Goal: Transaction & Acquisition: Book appointment/travel/reservation

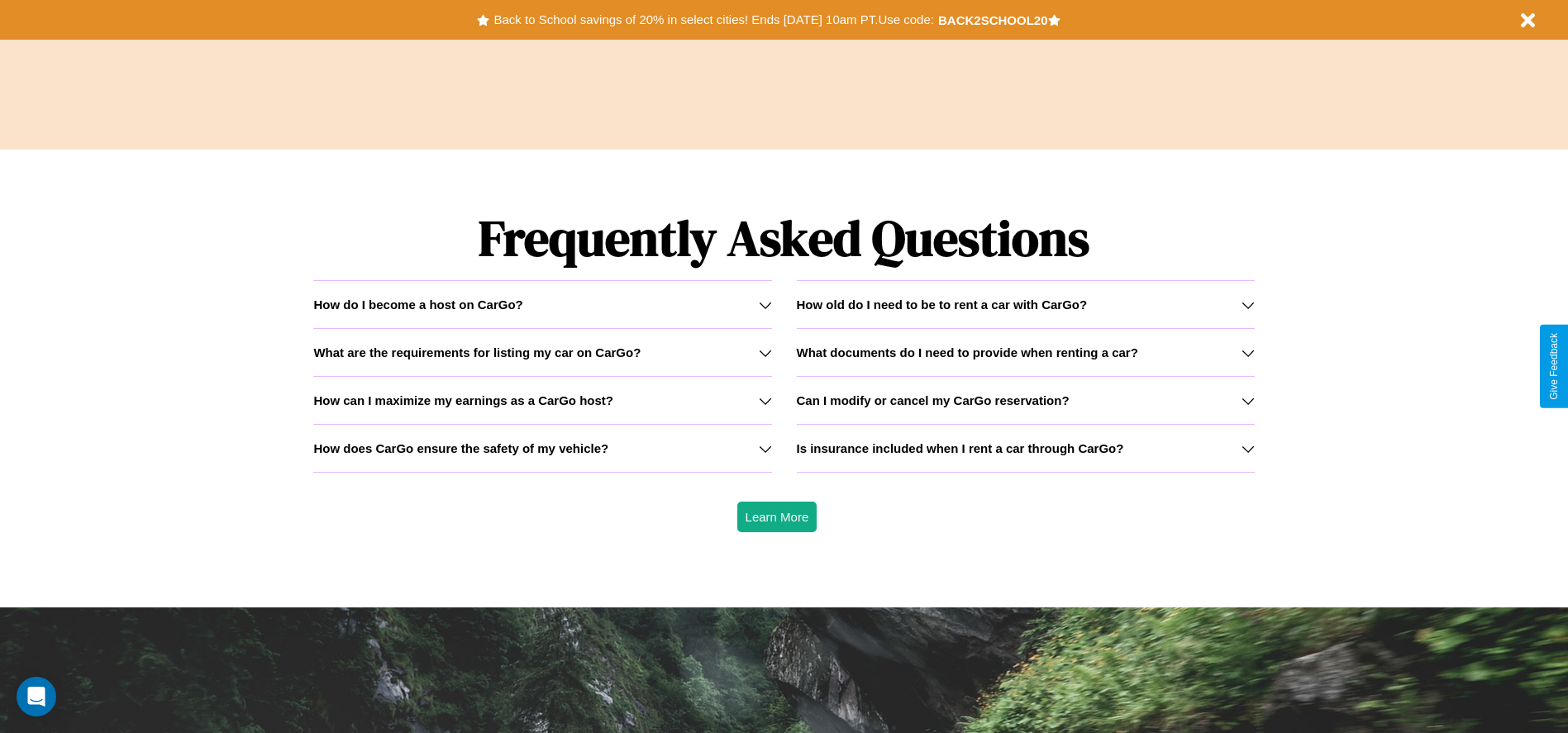
scroll to position [2371, 0]
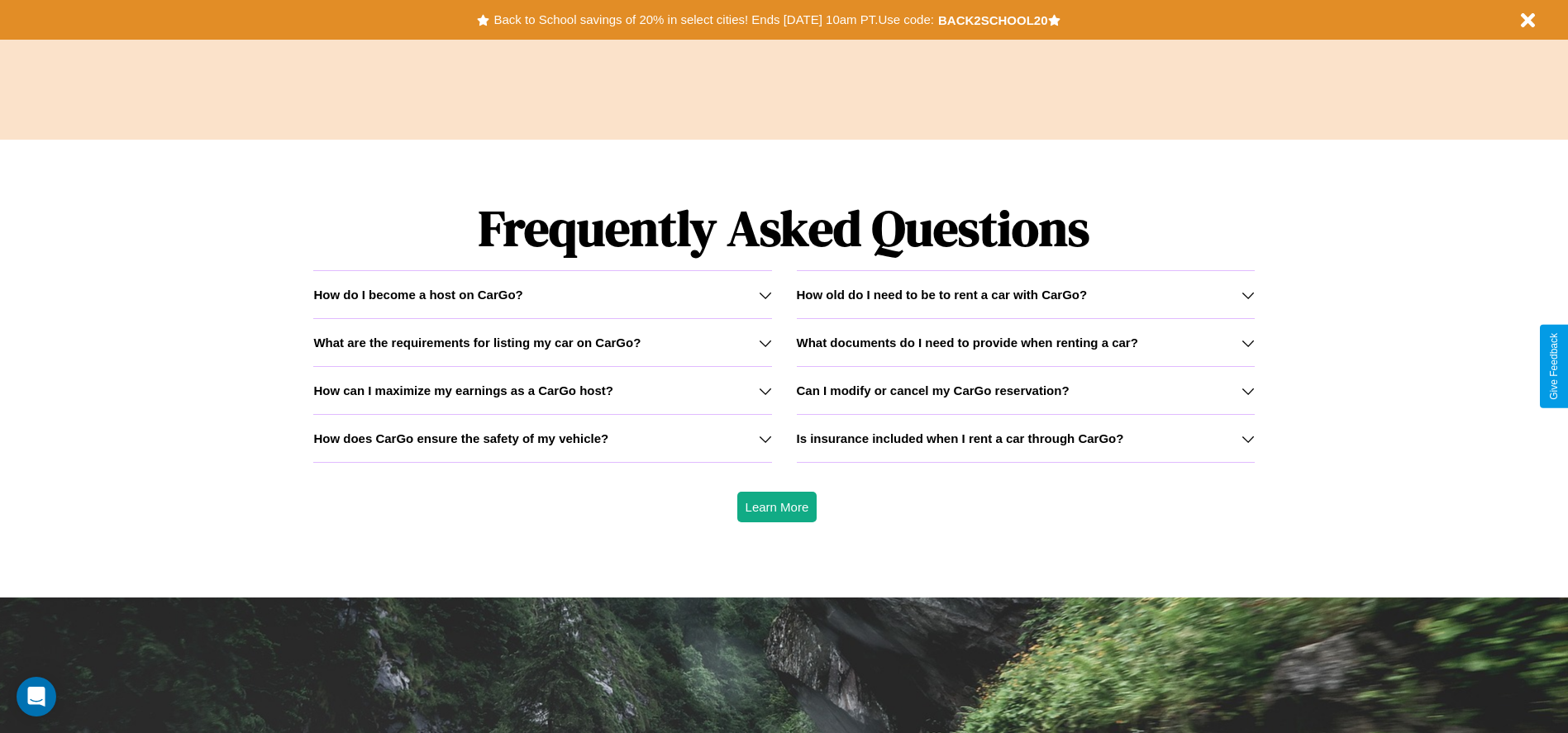
click at [543, 342] on h3 "What are the requirements for listing my car on CarGo?" at bounding box center [477, 342] width 327 height 14
click at [1247, 342] on icon at bounding box center [1248, 343] width 13 height 13
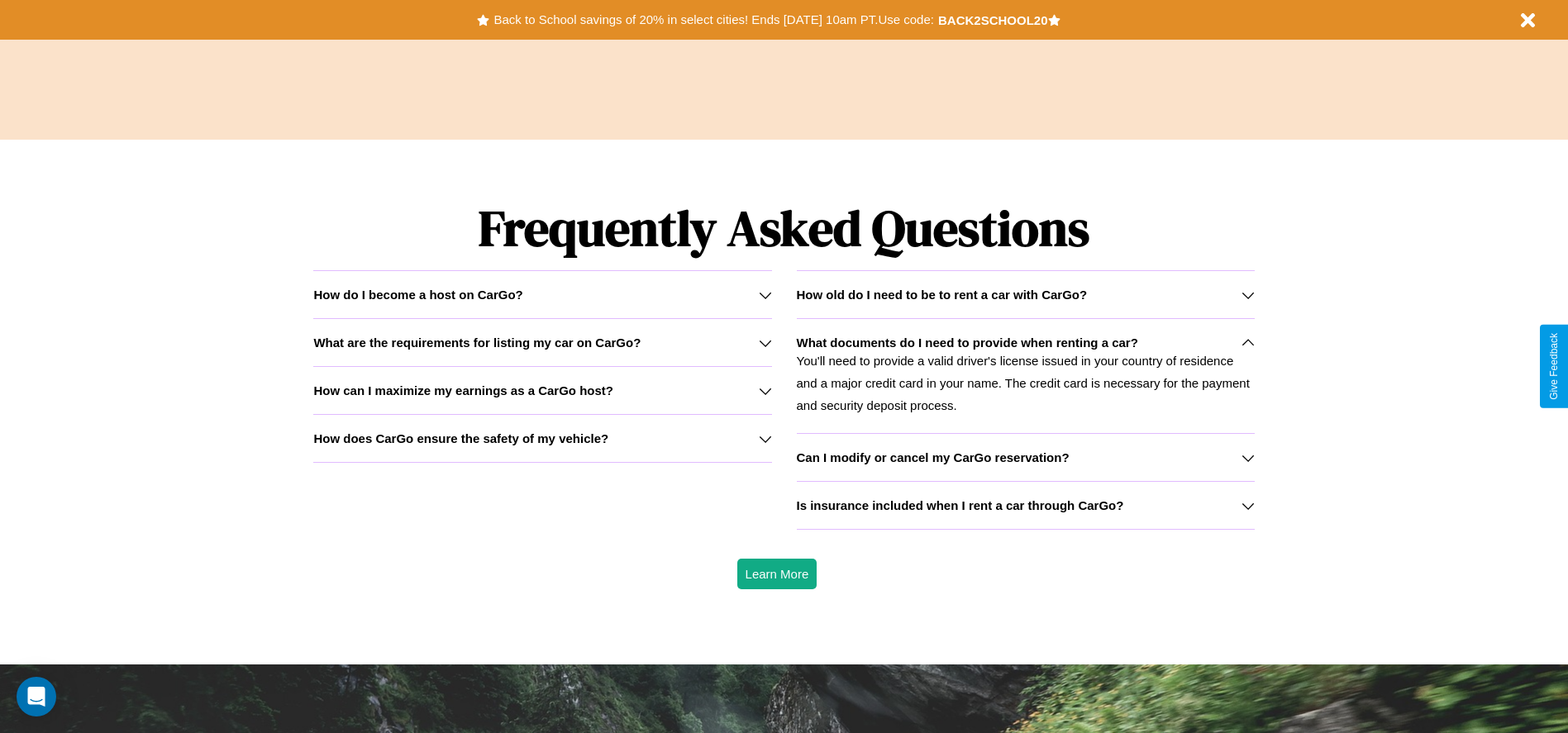
click at [543, 342] on h3 "What are the requirements for listing my car on CarGo?" at bounding box center [477, 342] width 327 height 14
click at [1247, 294] on icon at bounding box center [1248, 295] width 13 height 13
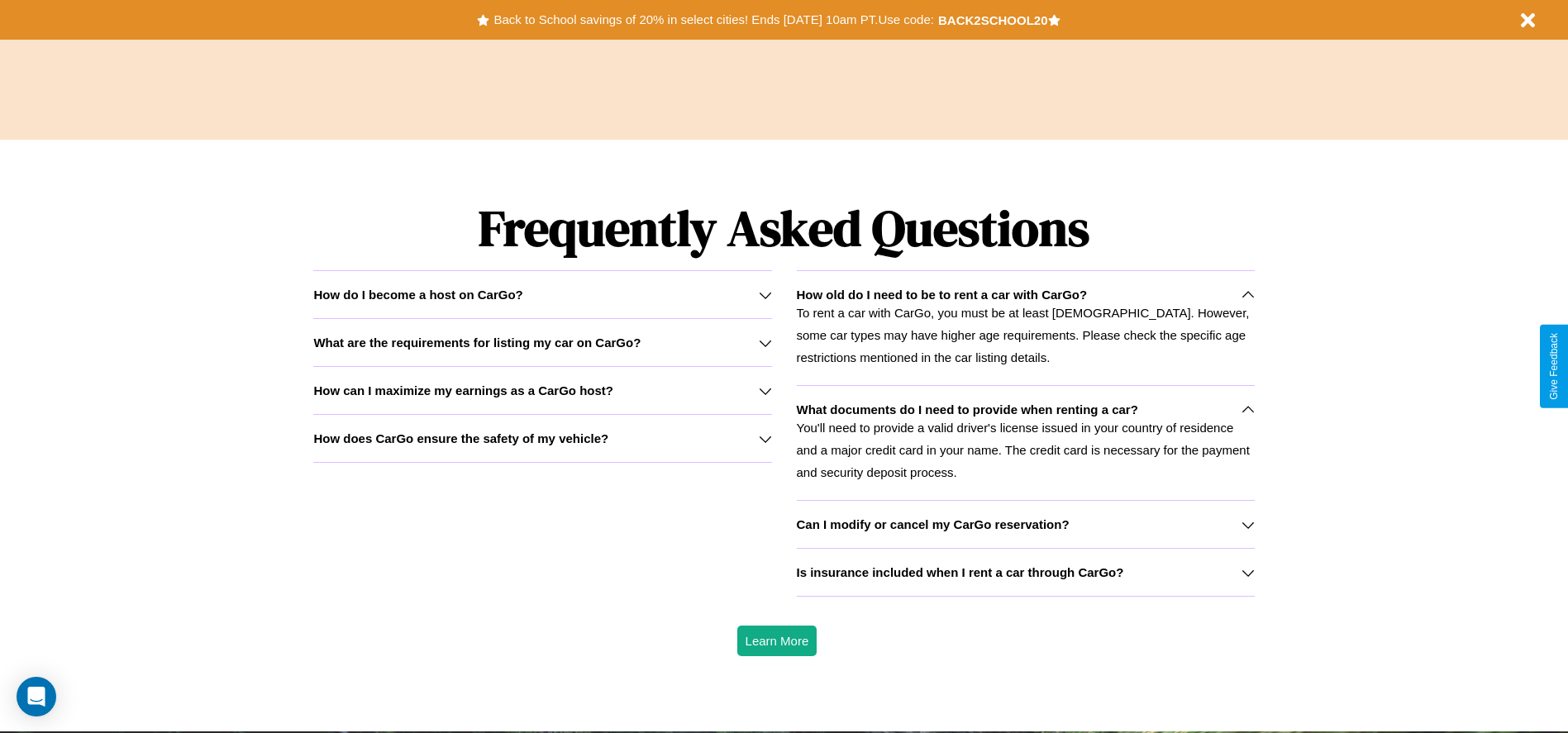
click at [764, 438] on icon at bounding box center [765, 439] width 13 height 13
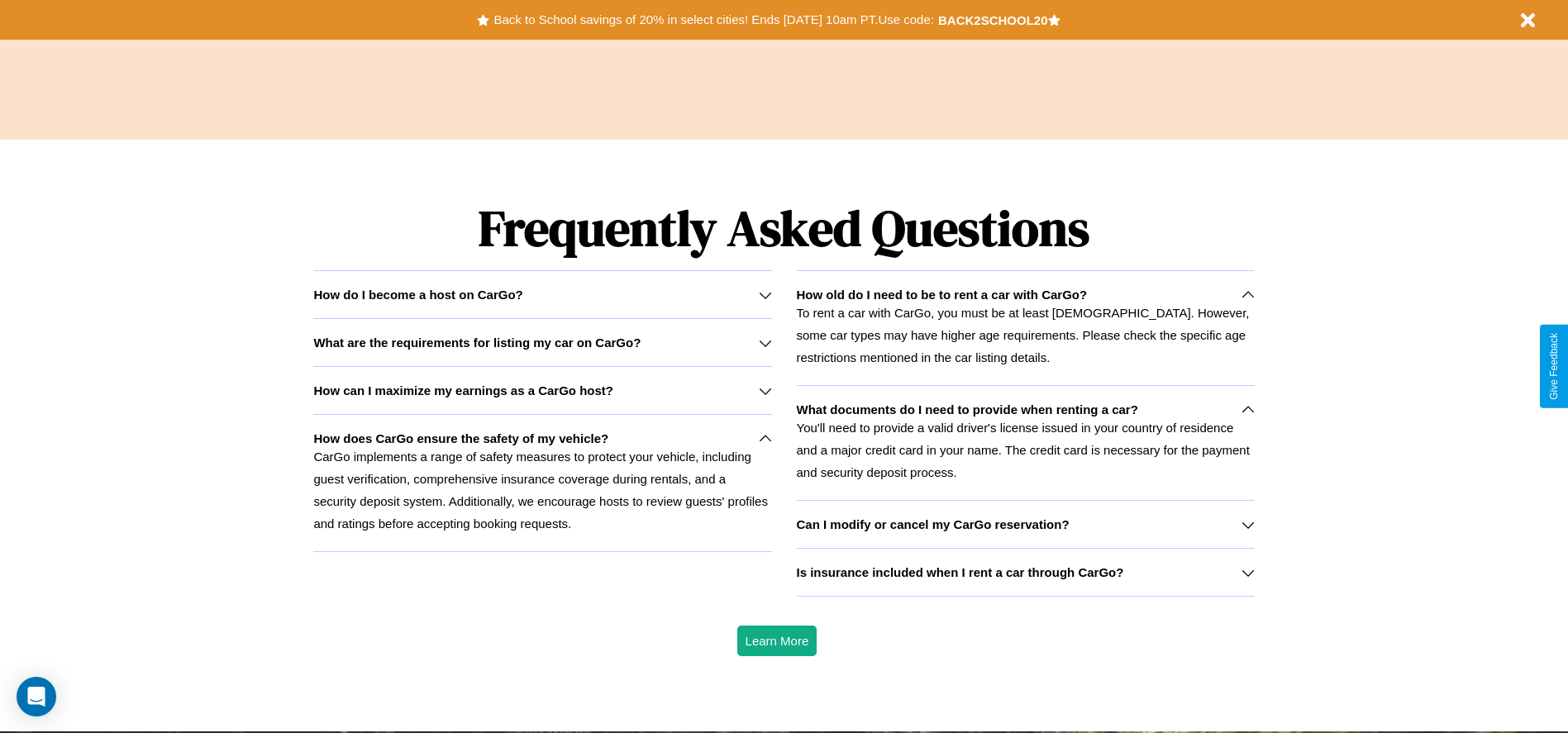
click at [1247, 524] on icon at bounding box center [1248, 525] width 13 height 13
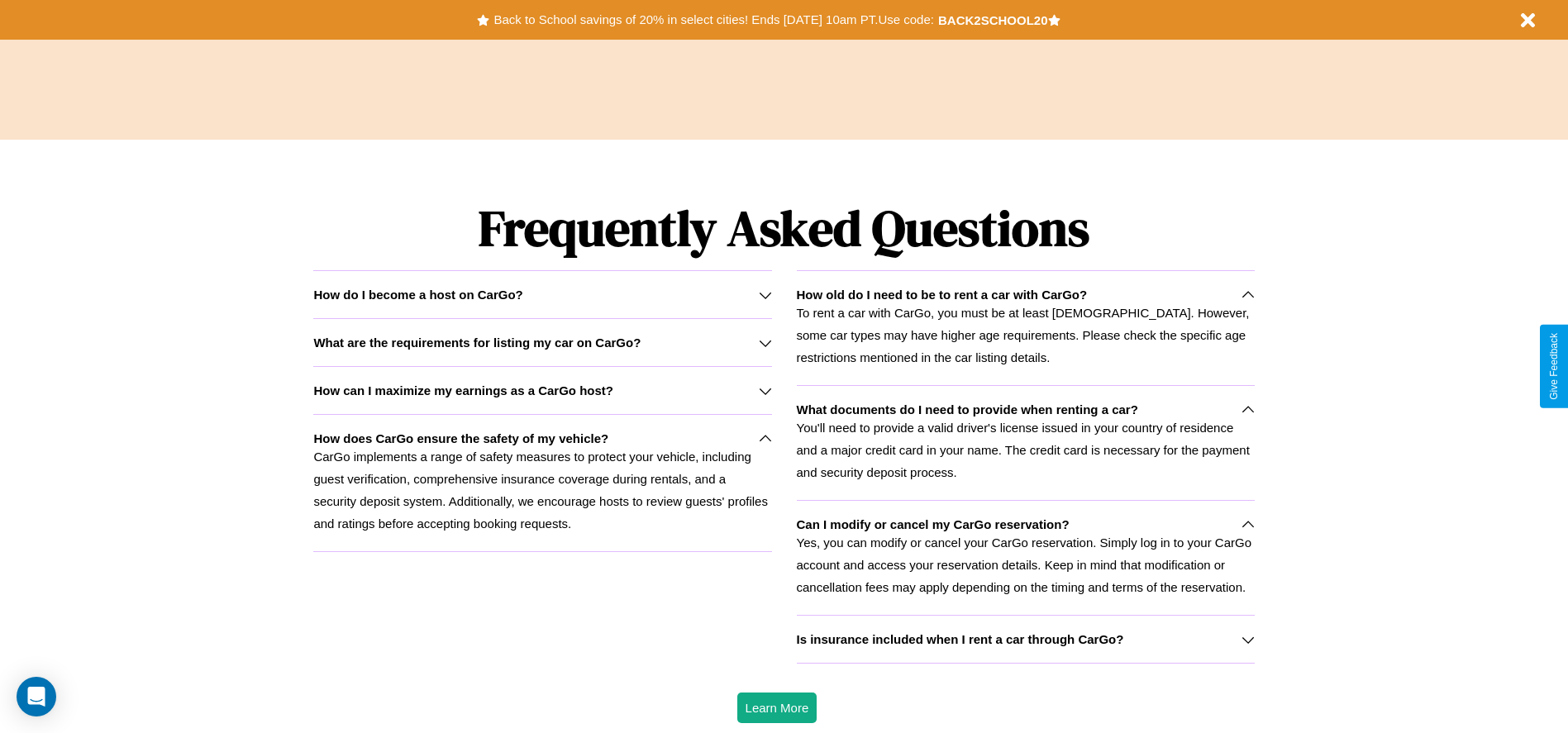
click at [1025, 327] on p "To rent a car with CarGo, you must be at least [DEMOGRAPHIC_DATA]. However, som…" at bounding box center [1025, 335] width 458 height 67
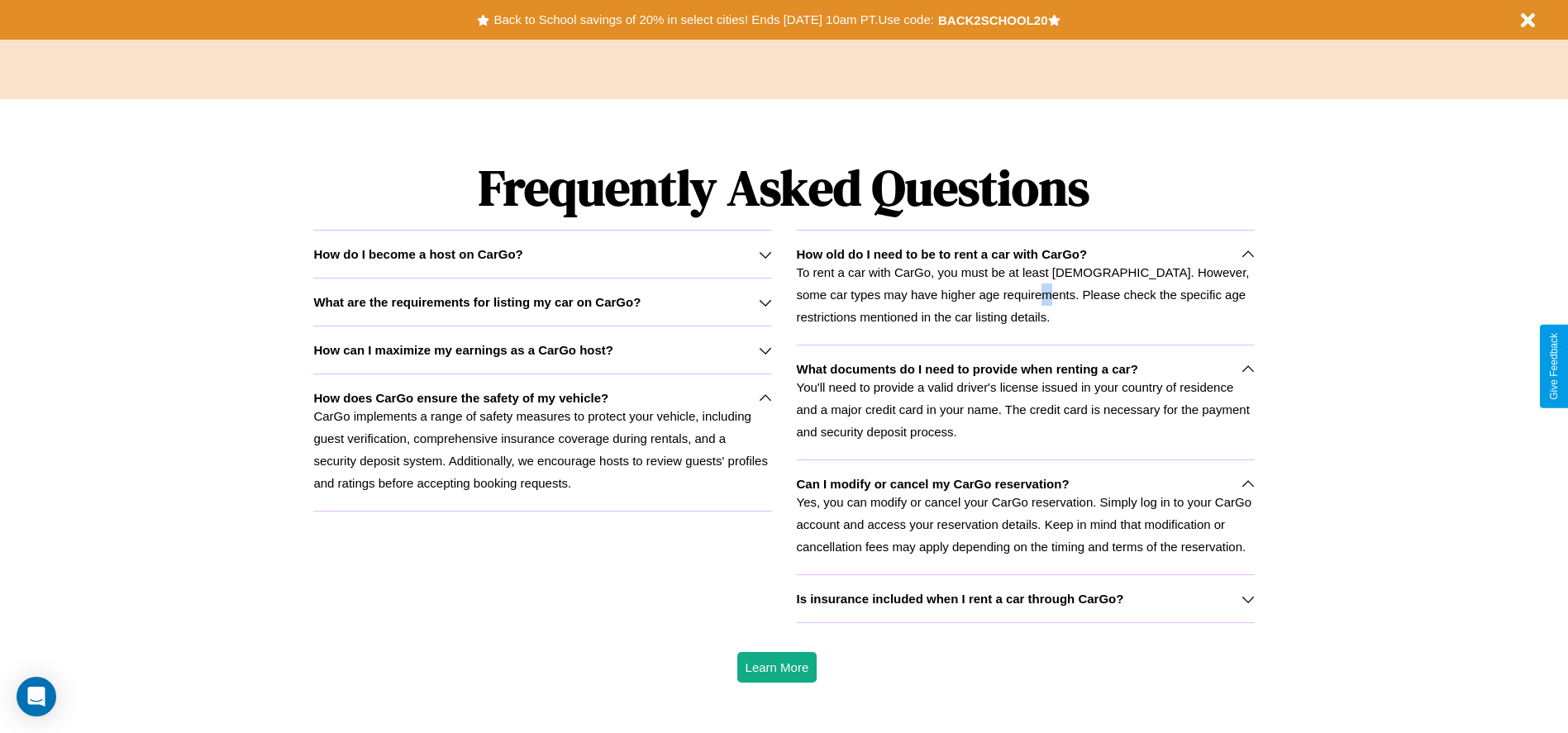
scroll to position [2091, 0]
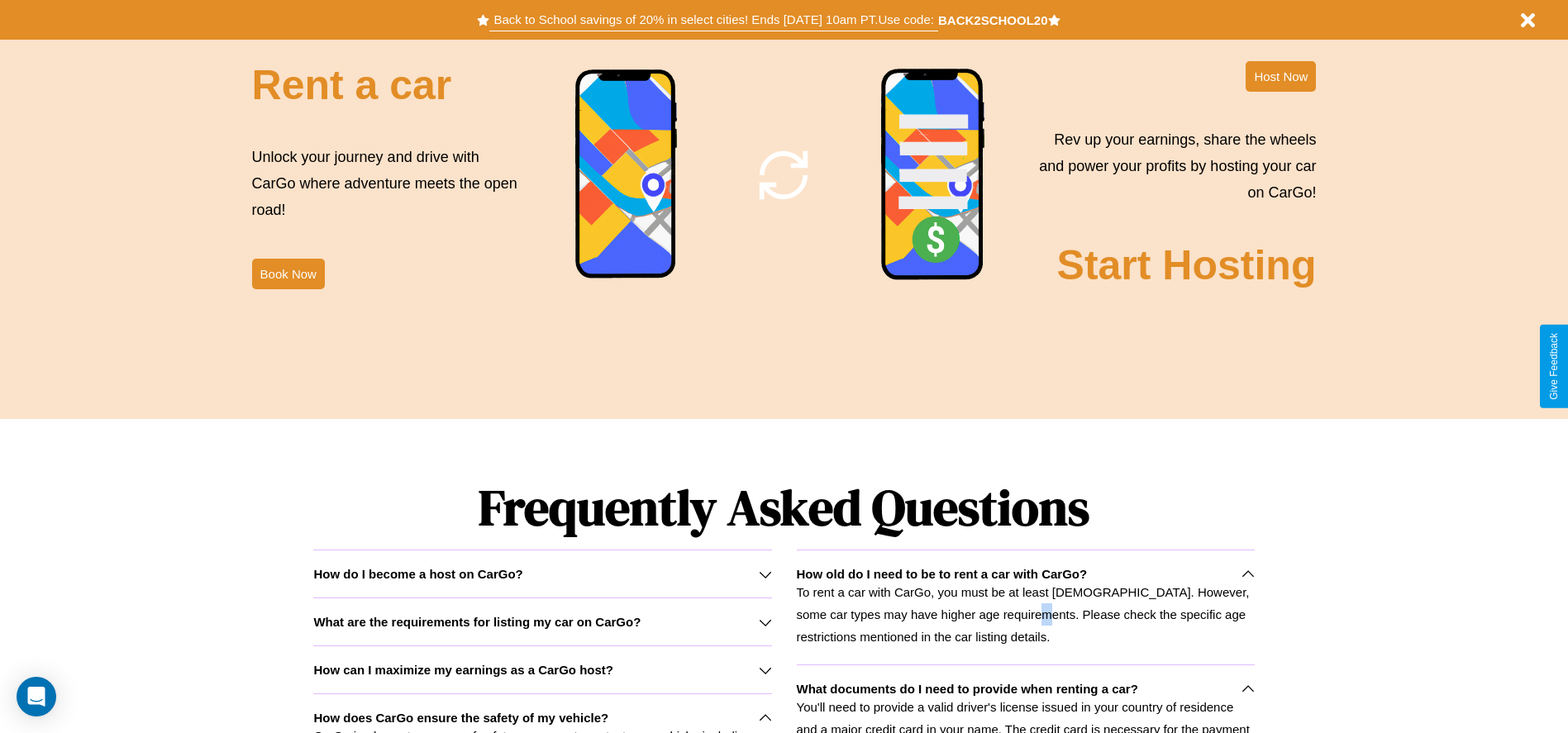
click at [713, 20] on button "Back to School savings of 20% in select cities! Ends [DATE] 10am PT. Use code:" at bounding box center [713, 20] width 448 height 23
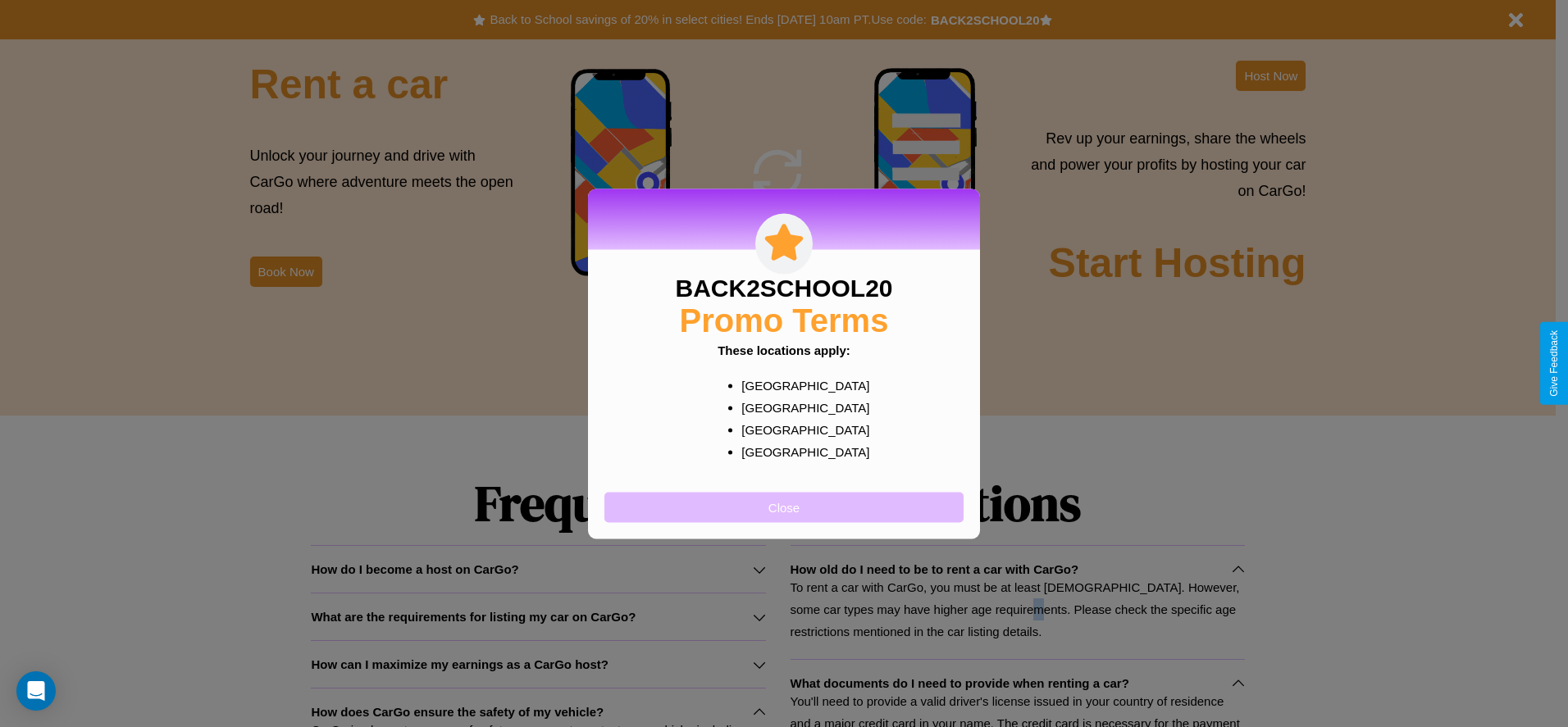
click at [784, 507] on button "Close" at bounding box center [784, 507] width 359 height 30
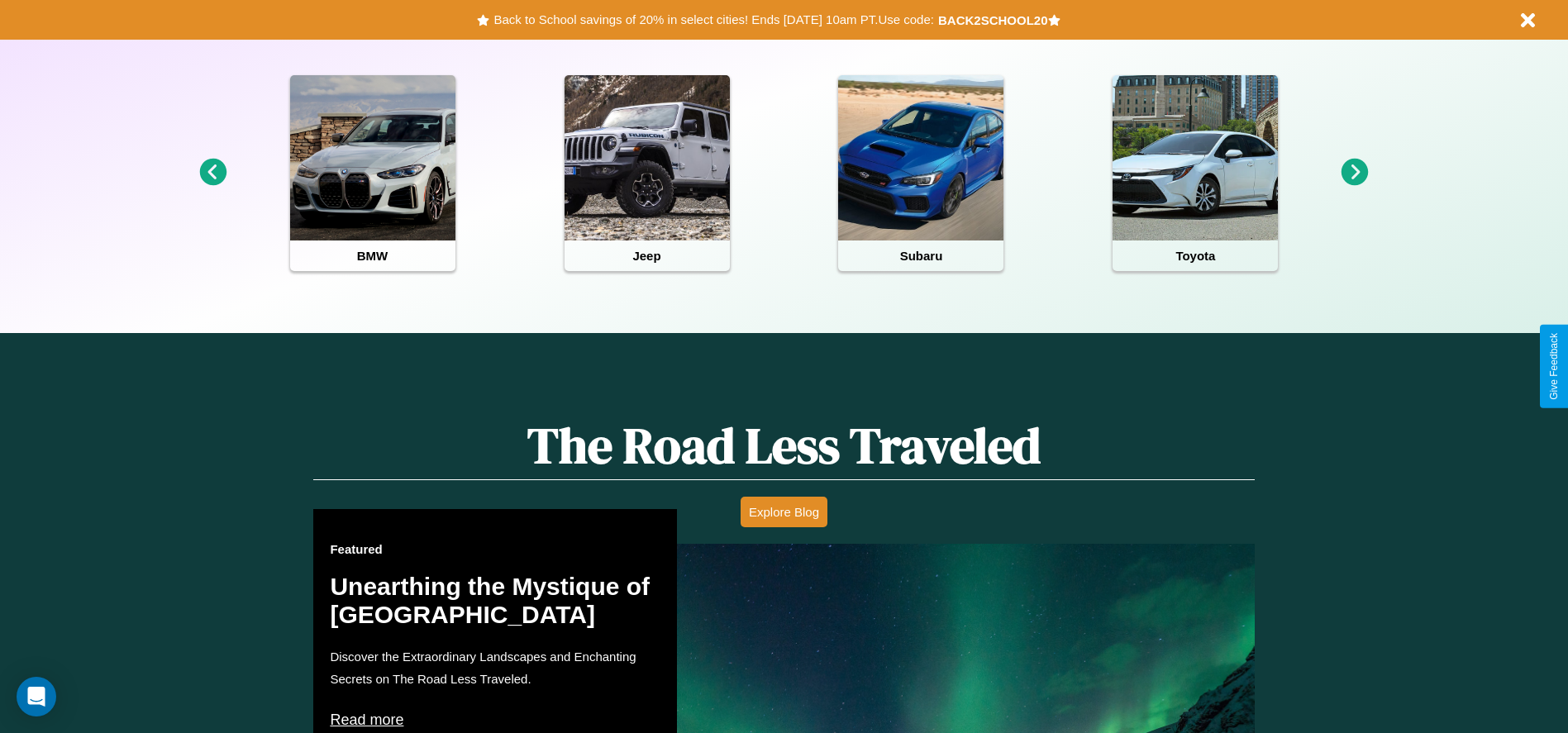
scroll to position [343, 0]
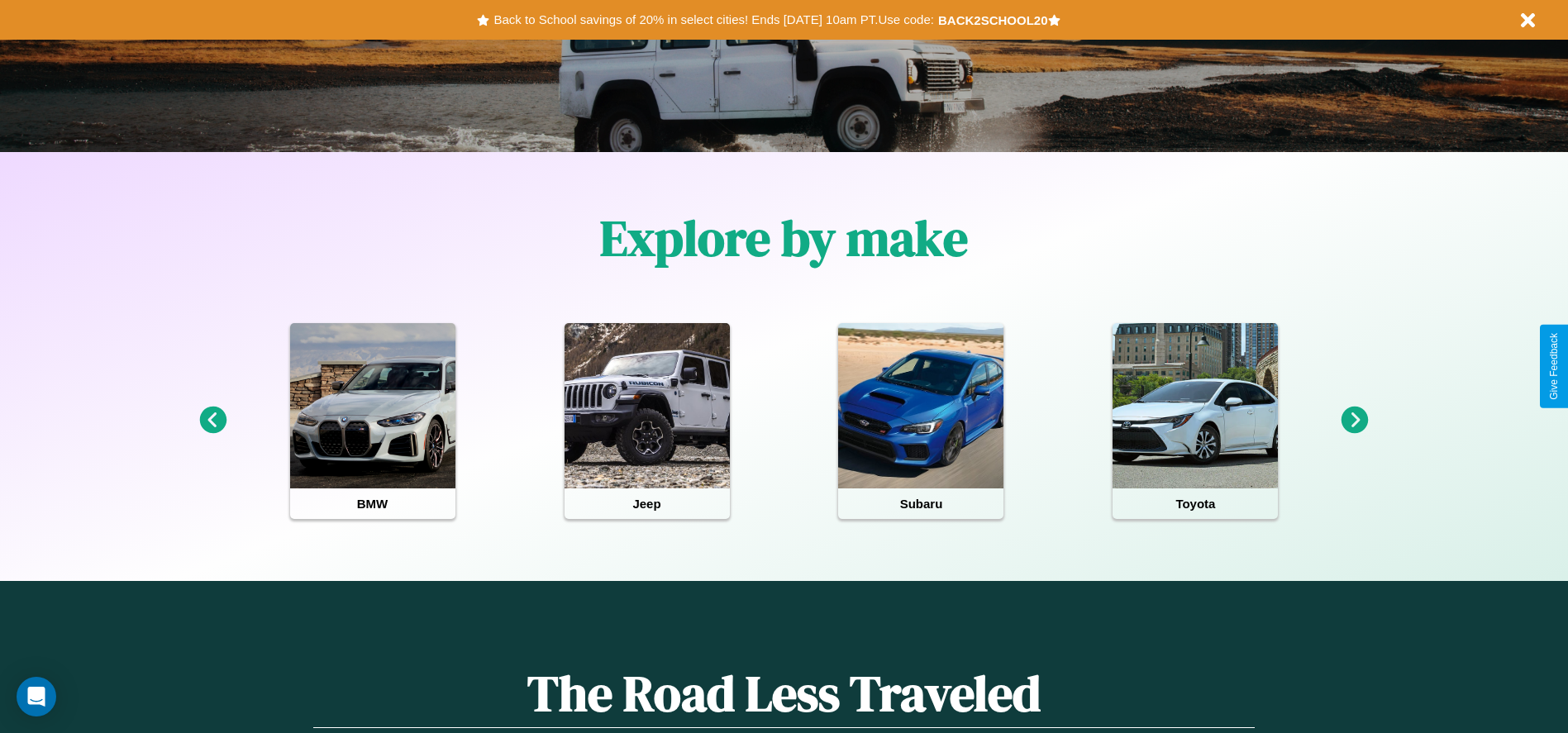
click at [1355, 421] on icon at bounding box center [1355, 420] width 28 height 28
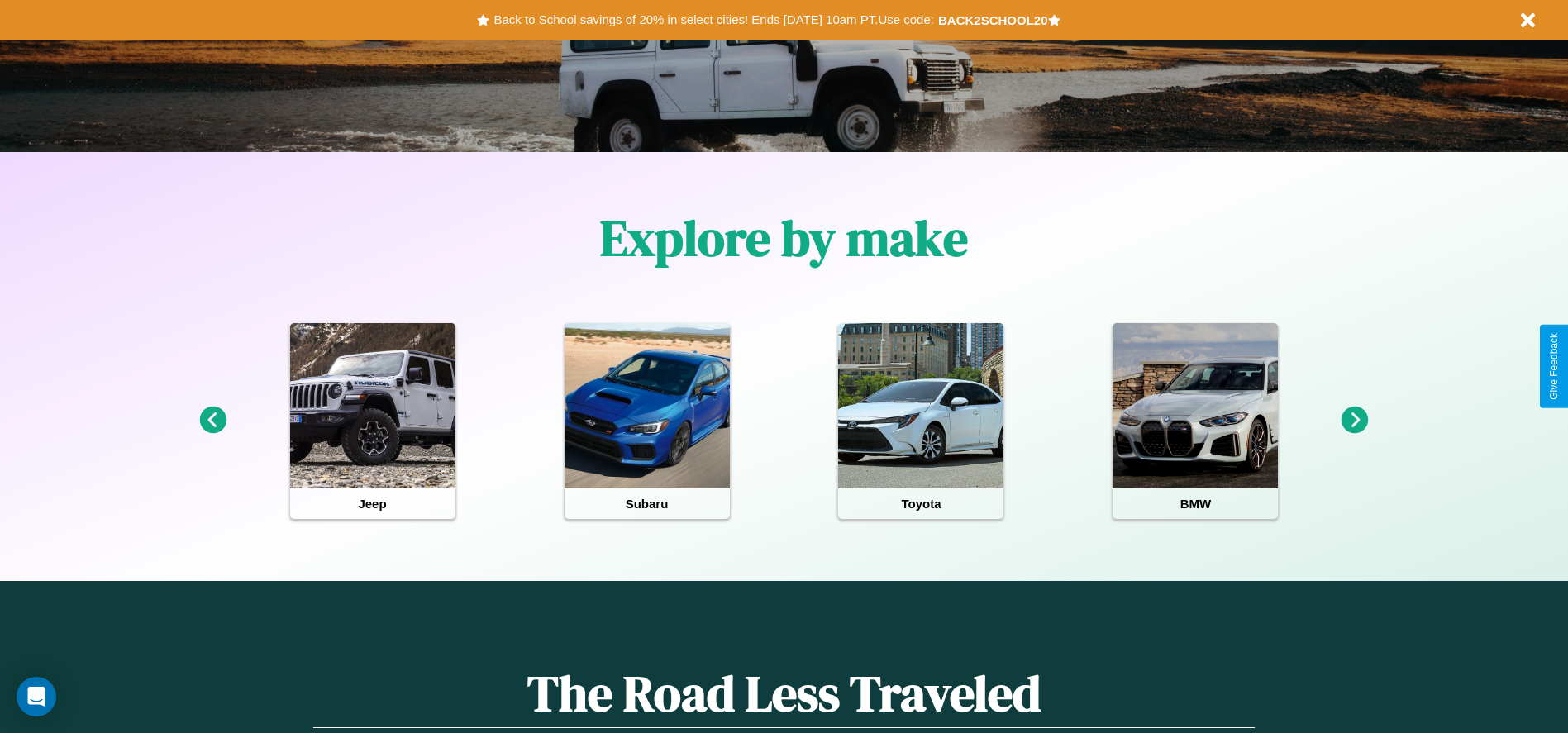
click at [212, 421] on icon at bounding box center [212, 420] width 28 height 28
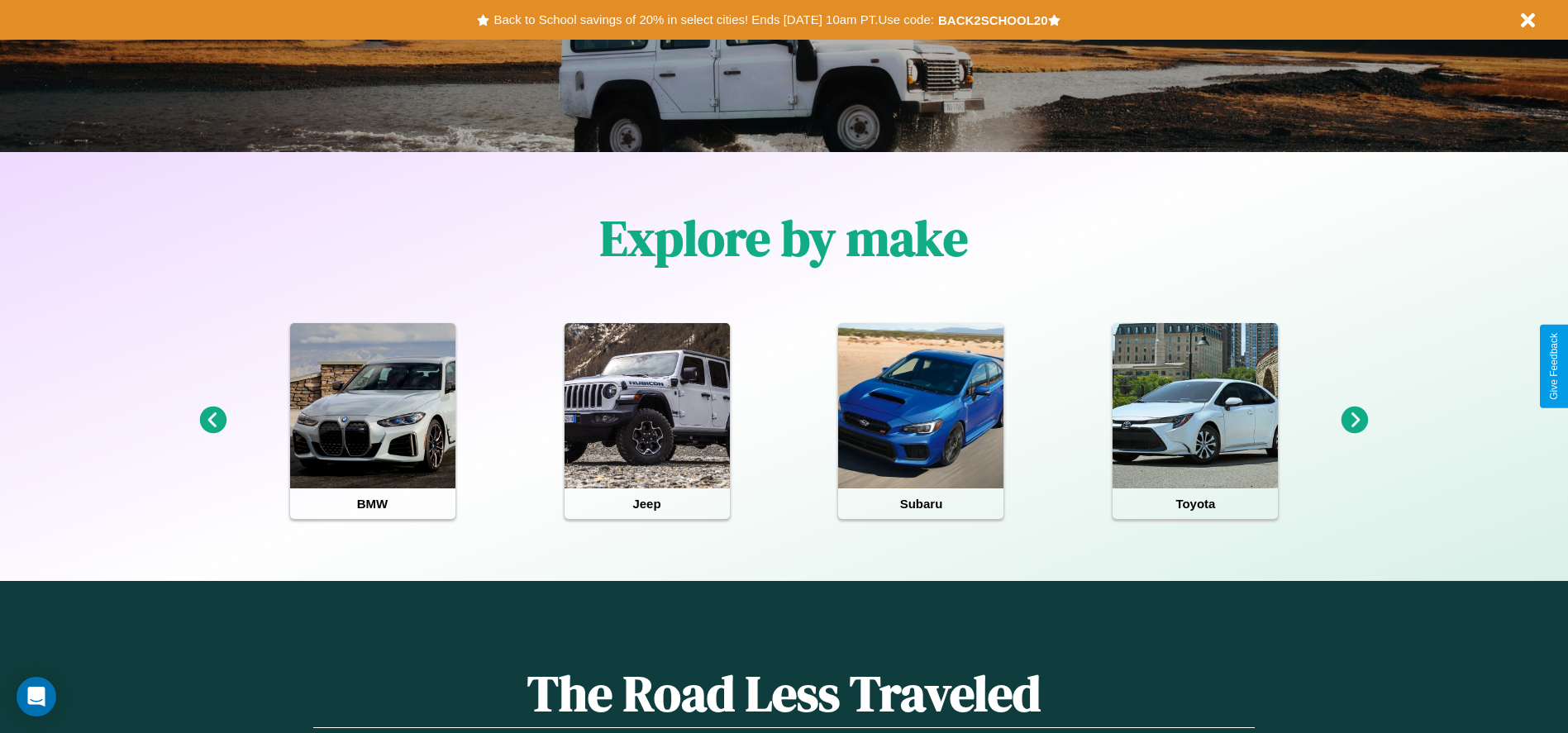
click at [1355, 421] on icon at bounding box center [1355, 420] width 28 height 28
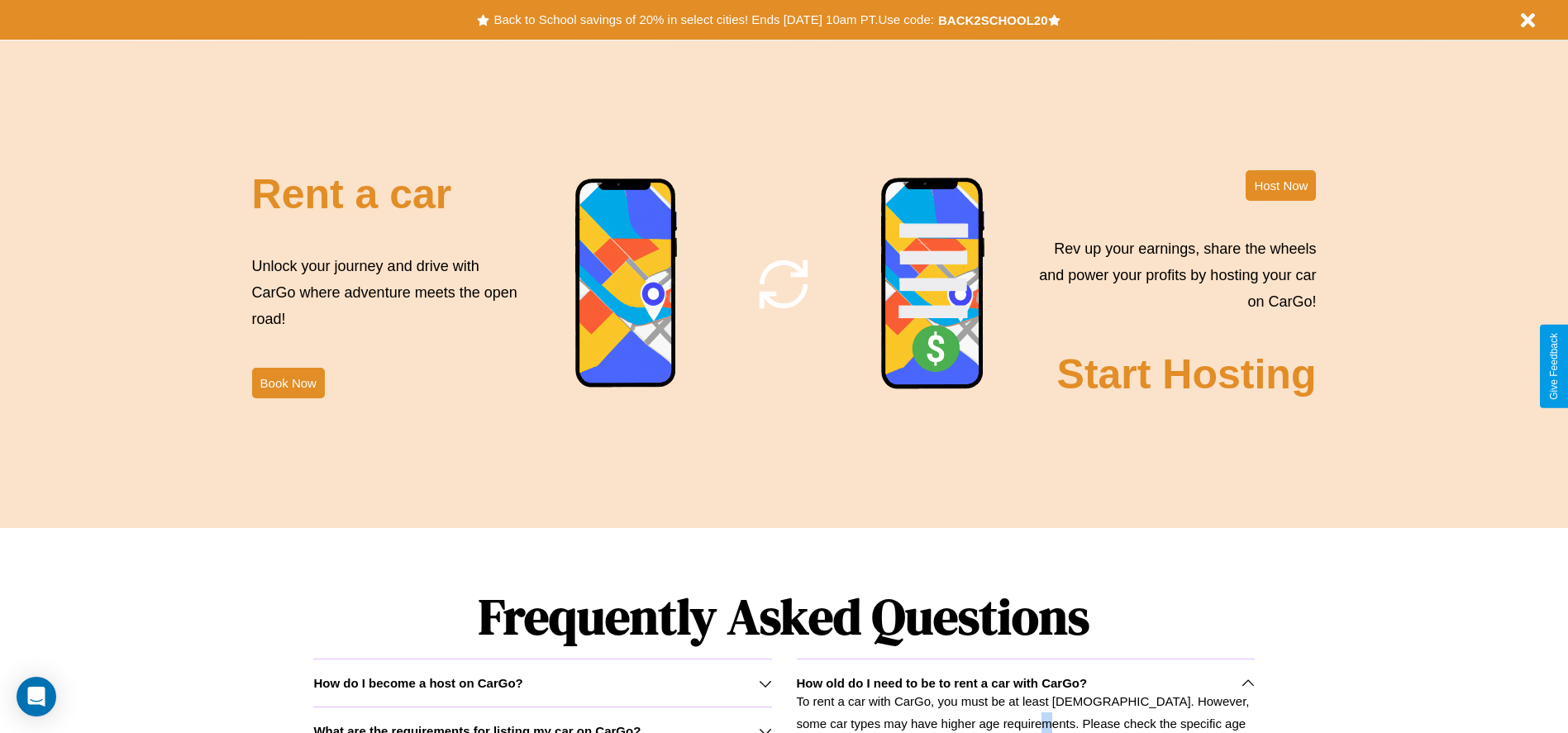
scroll to position [1999, 0]
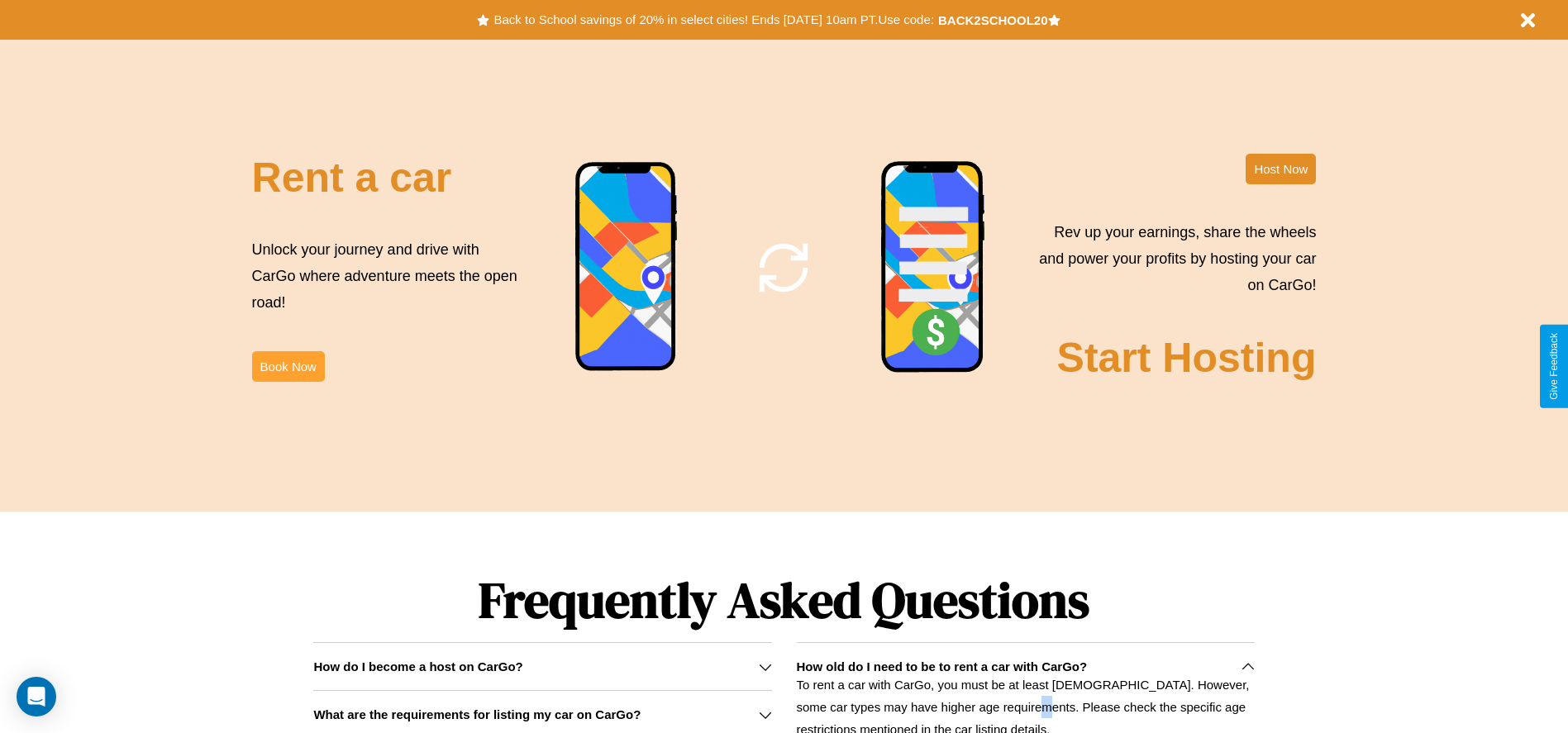
click at [288, 366] on button "Book Now" at bounding box center [288, 366] width 72 height 30
